Goal: Information Seeking & Learning: Find specific fact

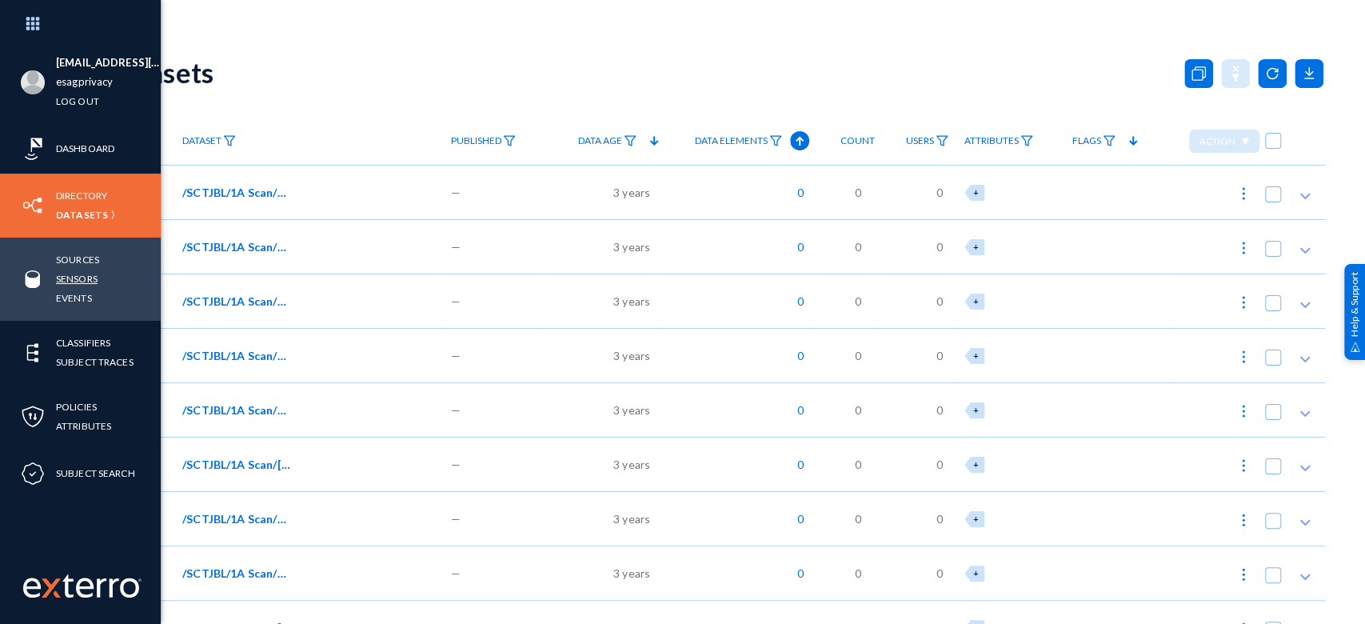
click at [82, 277] on link "Sensors" at bounding box center [77, 279] width 42 height 18
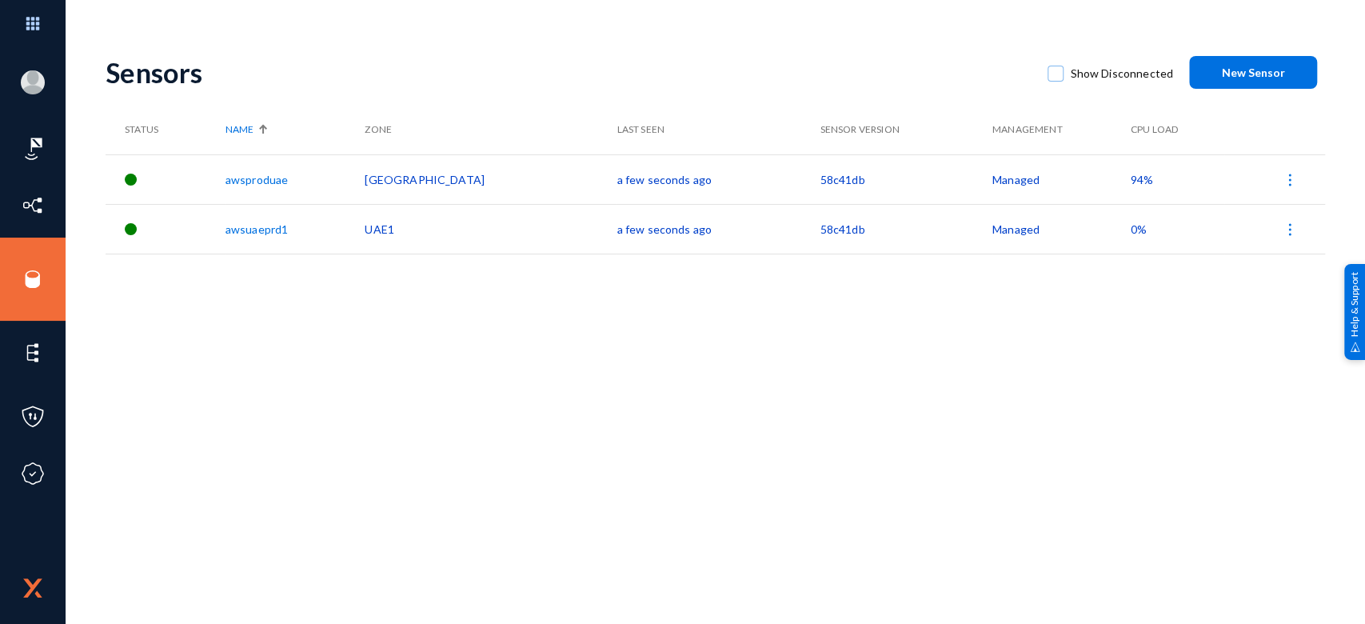
drag, startPoint x: 773, startPoint y: 181, endPoint x: 715, endPoint y: 181, distance: 57.6
click at [715, 181] on tr "awsproduae UAE a few seconds ago 58c41db Managed 94%" at bounding box center [716, 179] width 1220 height 50
copy tr "58c41db"
click at [759, 326] on div "Sensors Show Disconnected New Sensor Status Name Zone Last Seen Sensor Version …" at bounding box center [716, 280] width 1220 height 480
click at [1125, 173] on span "94%" at bounding box center [1136, 180] width 22 height 14
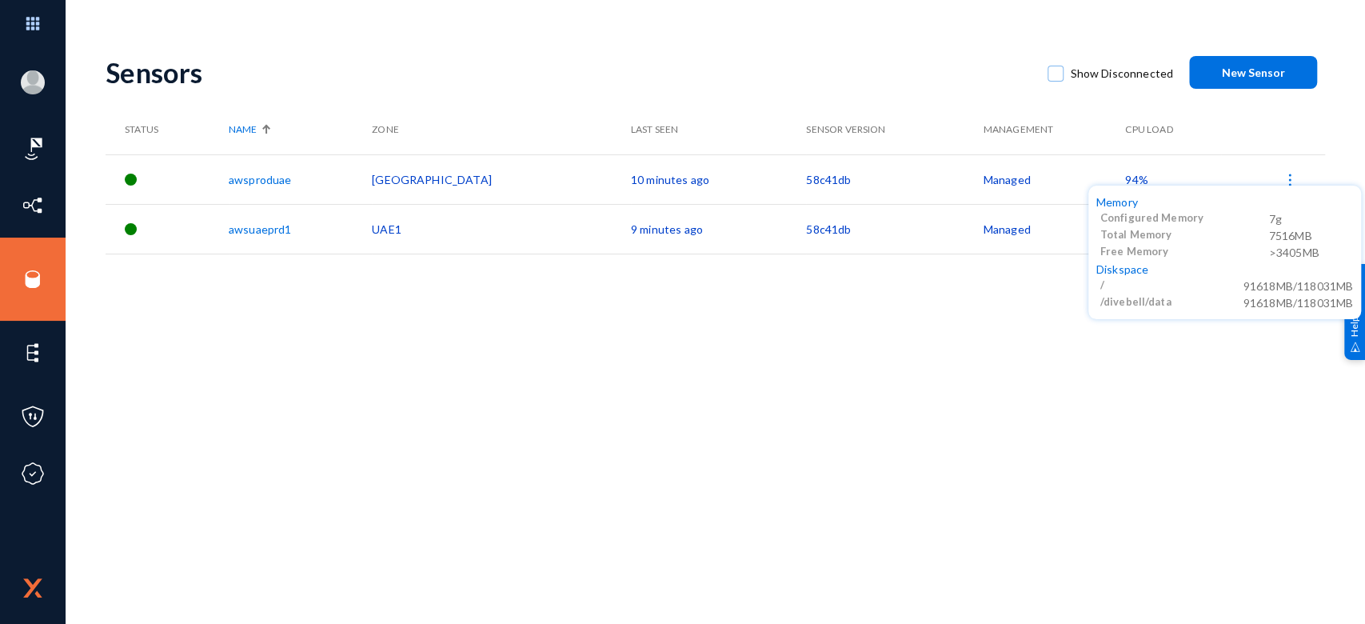
click at [29, 29] on div at bounding box center [682, 312] width 1365 height 624
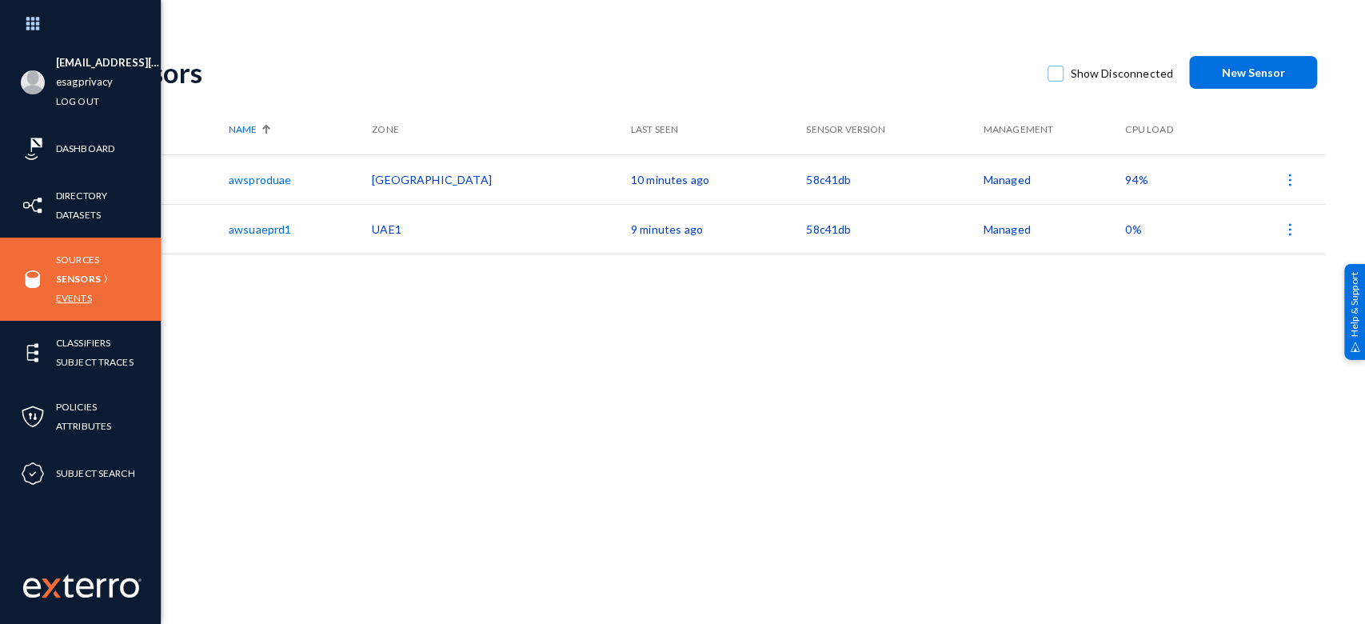
click at [80, 305] on link "Events" at bounding box center [74, 298] width 36 height 18
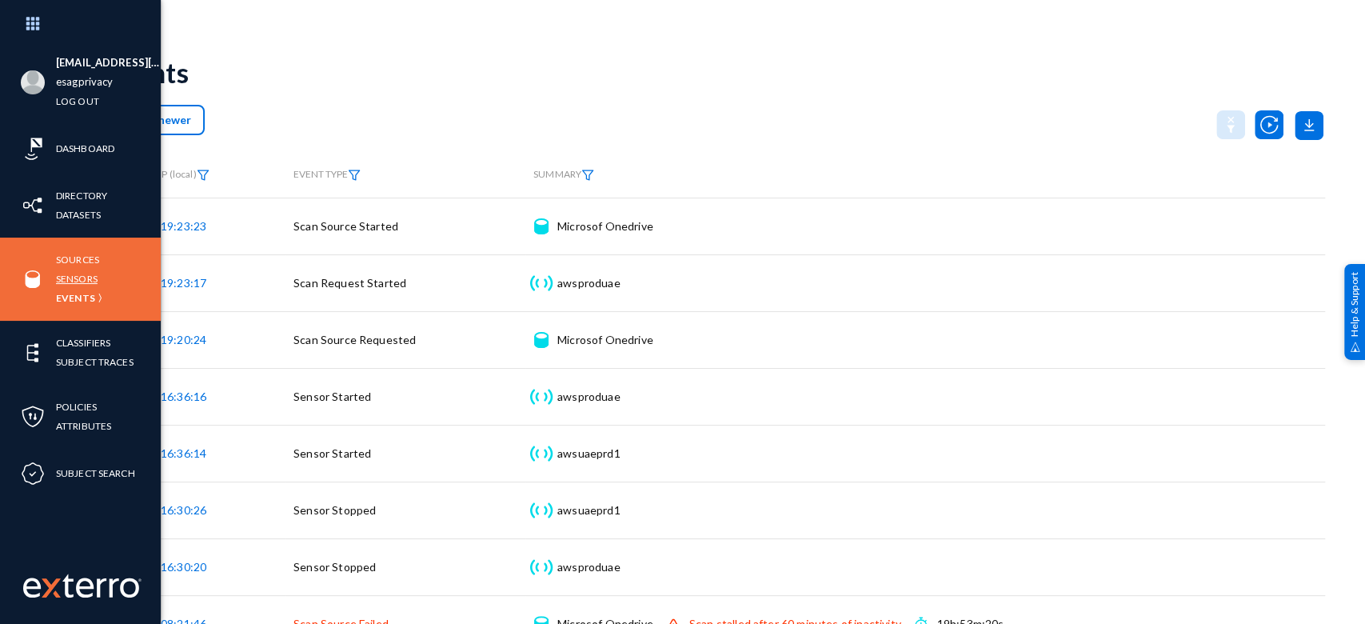
click at [64, 276] on link "Sensors" at bounding box center [77, 279] width 42 height 18
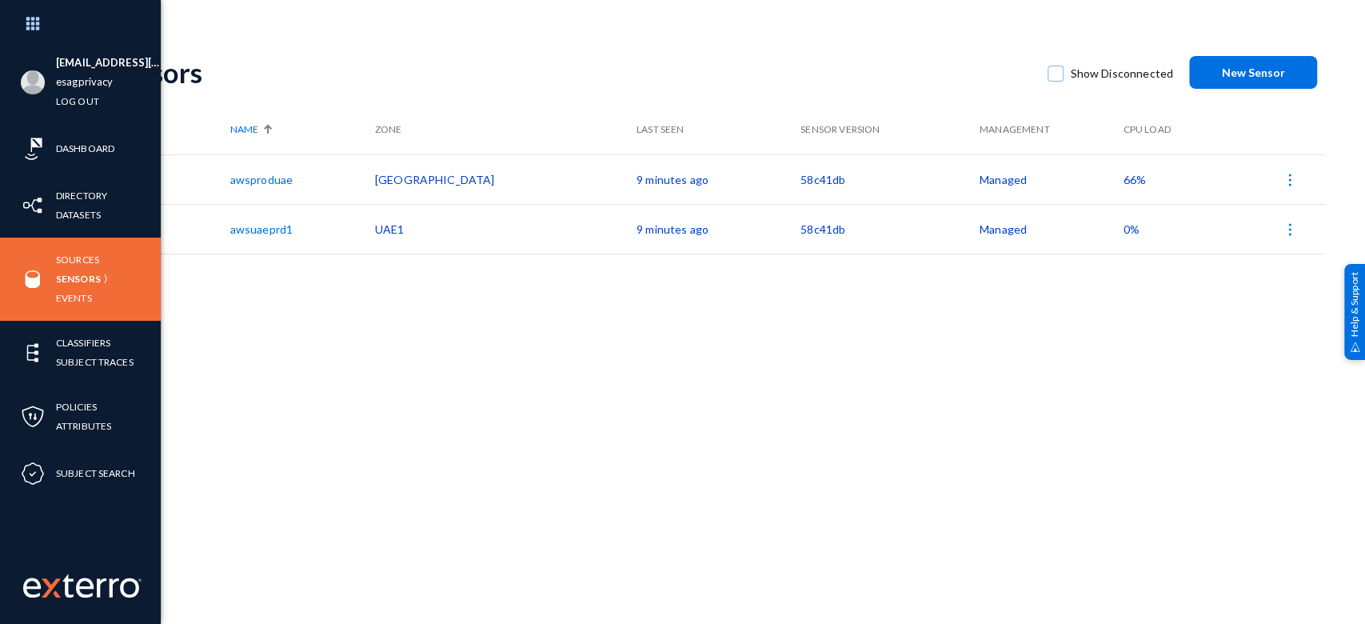
drag, startPoint x: 749, startPoint y: 182, endPoint x: 696, endPoint y: 178, distance: 52.9
click at [696, 178] on tr "awsproduae UAE 9 minutes ago 58c41db Managed 66%" at bounding box center [716, 179] width 1220 height 50
copy tr "58c41db"
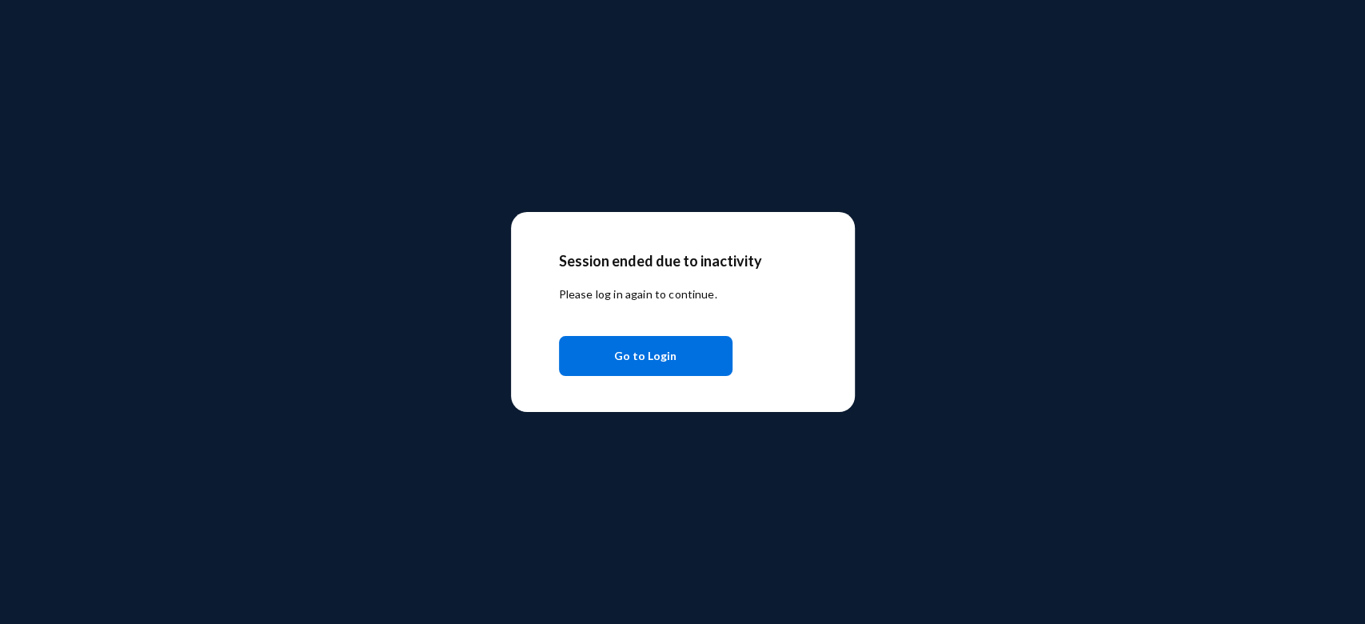
click at [706, 364] on button "Go to Login" at bounding box center [646, 356] width 174 height 40
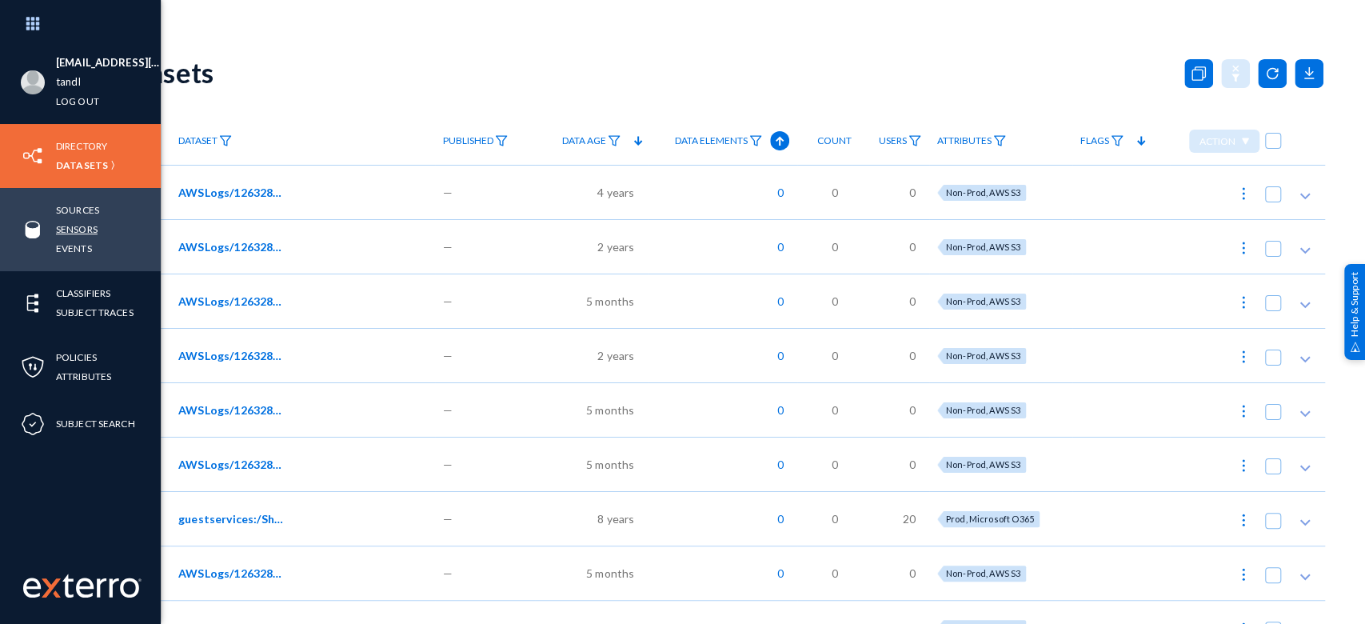
click at [86, 234] on link "Sensors" at bounding box center [77, 229] width 42 height 18
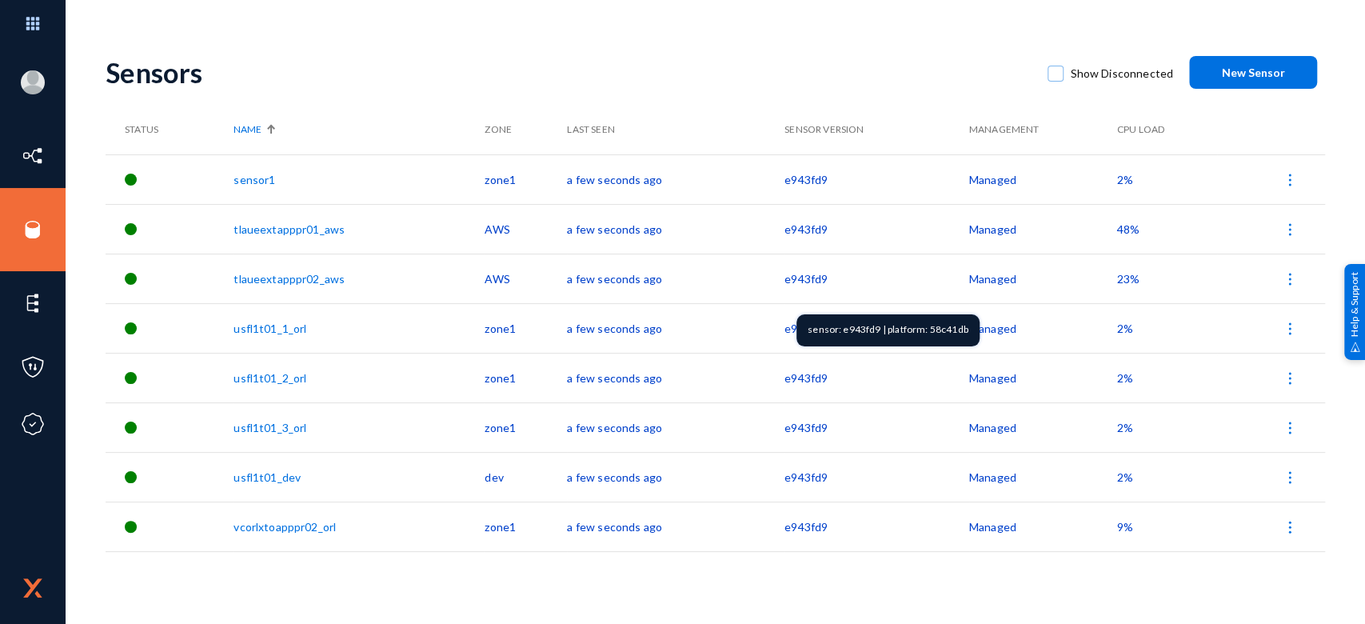
drag, startPoint x: 768, startPoint y: 281, endPoint x: 832, endPoint y: 278, distance: 64.1
click at [832, 278] on tr "tlaueextapppr02_aws AWS a few seconds ago e943fd9 Managed 23%" at bounding box center [716, 279] width 1220 height 50
copy tr "e943fd9"
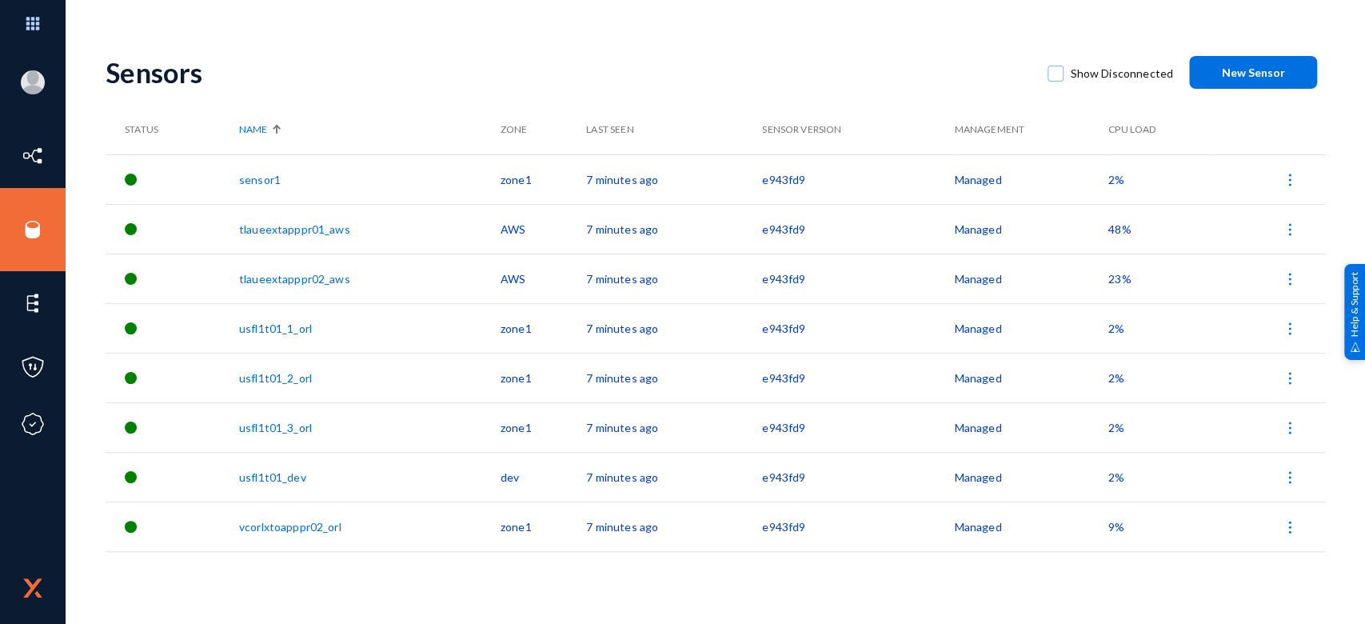
click at [909, 38] on div "[EMAIL_ADDRESS][DOMAIN_NAME] tandl Log out Directory Datasets Sources Sensors E…" at bounding box center [682, 312] width 1365 height 624
drag, startPoint x: 910, startPoint y: 229, endPoint x: 951, endPoint y: 227, distance: 40.8
click at [951, 227] on div "sensor: e943fd9 | platform: 58c41db" at bounding box center [871, 231] width 183 height 32
